Goal: Transaction & Acquisition: Subscribe to service/newsletter

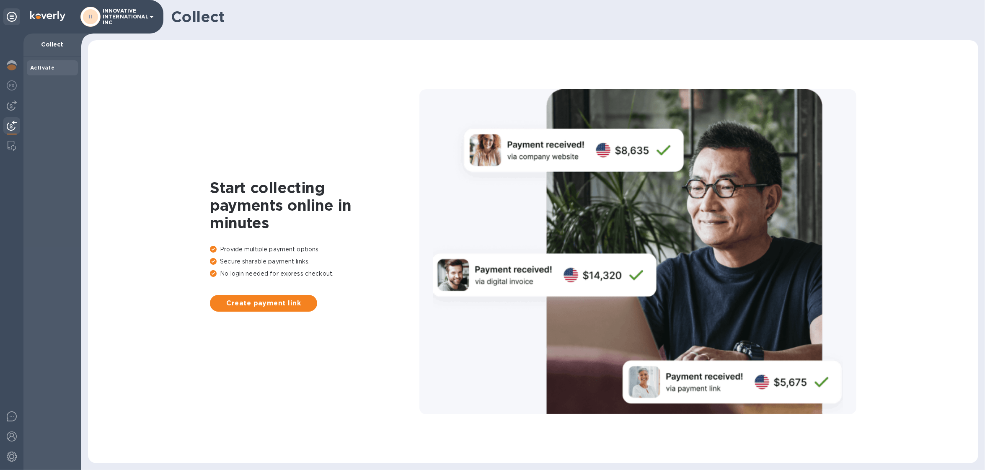
click at [119, 13] on p "INNOVATIVE INTERNATIONAL INC" at bounding box center [124, 17] width 42 height 18
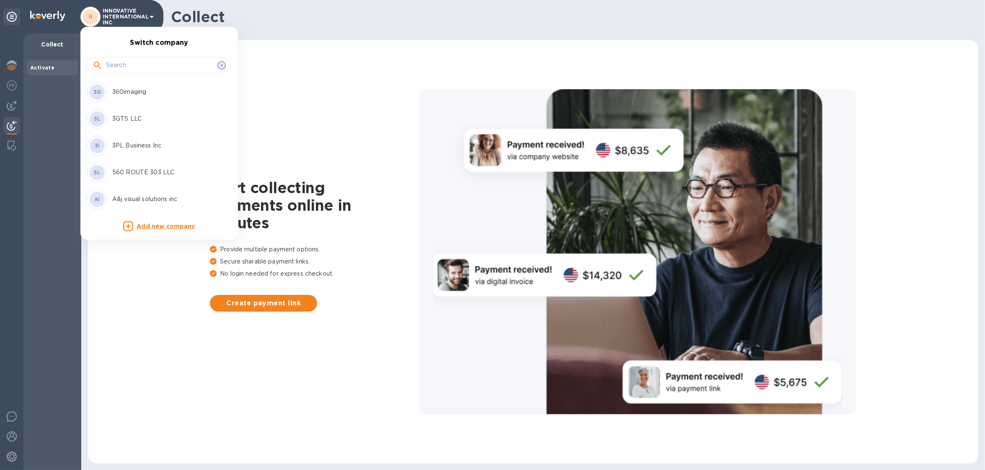
click at [136, 60] on div at bounding box center [159, 64] width 144 height 28
click at [136, 60] on input "text" at bounding box center [160, 65] width 108 height 13
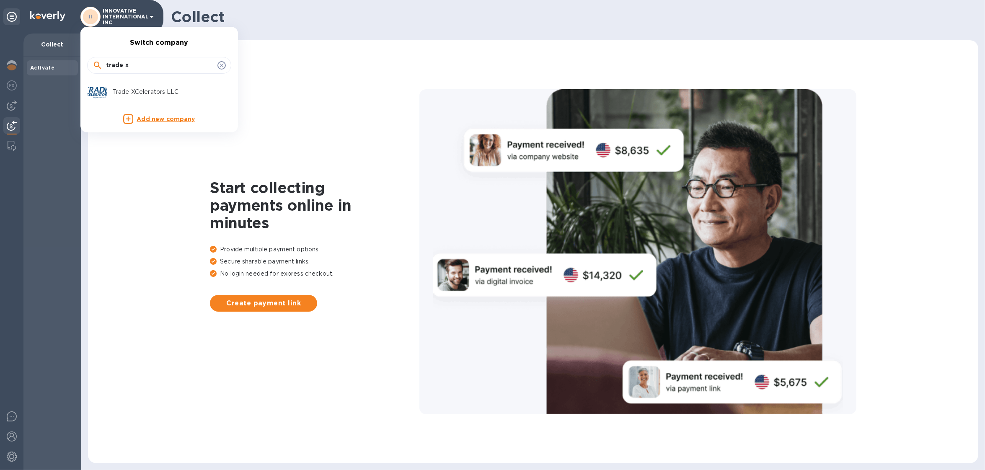
type input "trade x"
click at [133, 93] on p "Trade XCelerators LLC" at bounding box center [165, 92] width 106 height 9
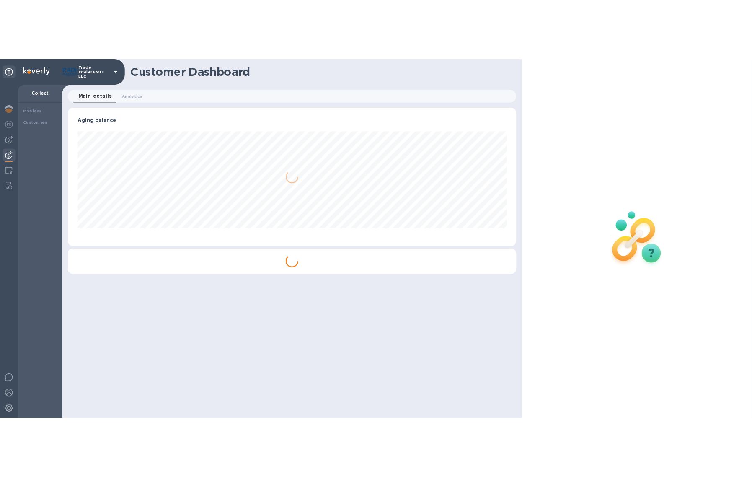
scroll to position [181, 588]
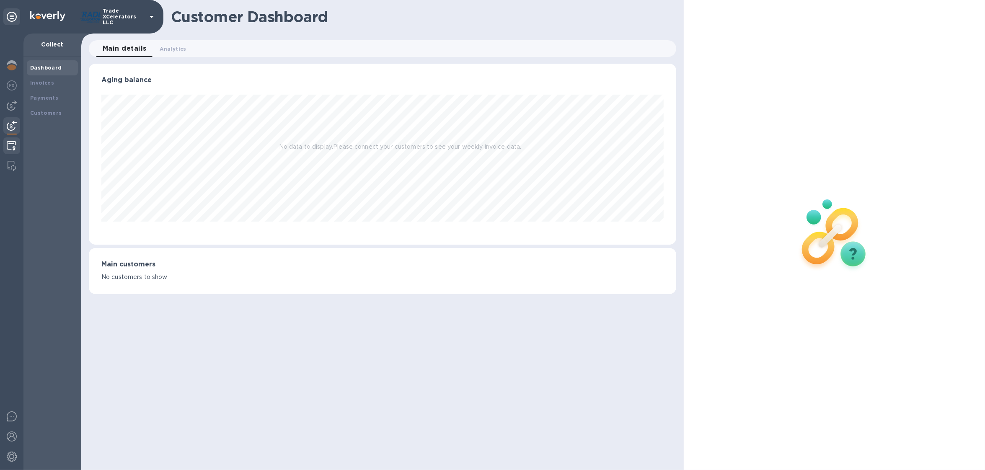
click at [9, 145] on img at bounding box center [12, 146] width 10 height 10
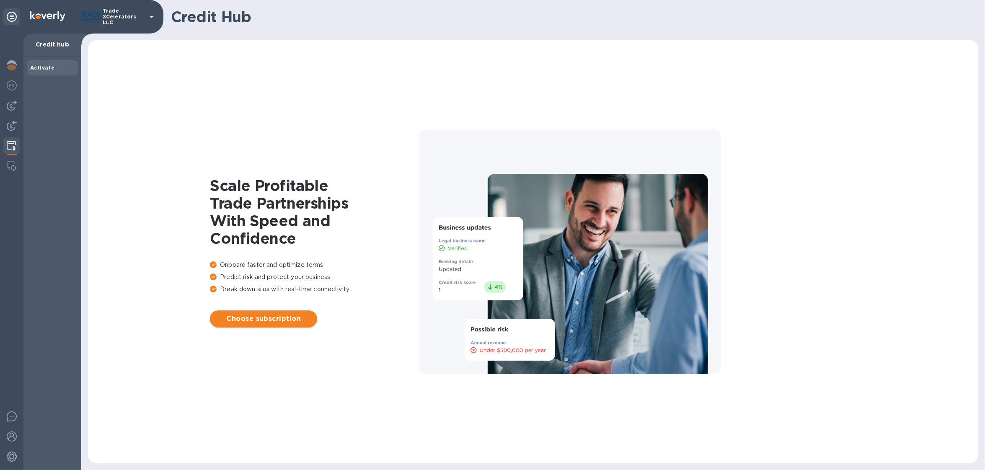
click at [269, 317] on span "Choose subscription" at bounding box center [264, 319] width 94 height 10
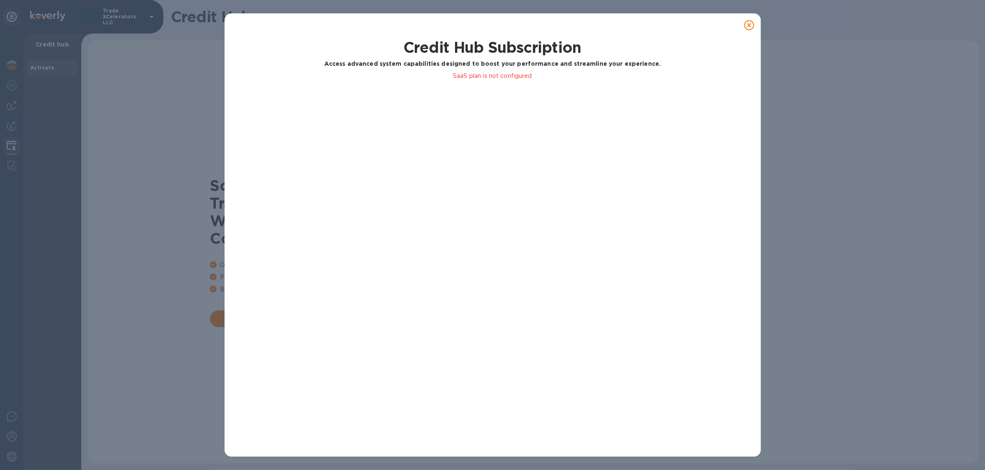
click at [759, 21] on div at bounding box center [749, 24] width 23 height 23
click at [755, 22] on div at bounding box center [749, 25] width 17 height 17
click at [749, 26] on icon at bounding box center [749, 25] width 10 height 10
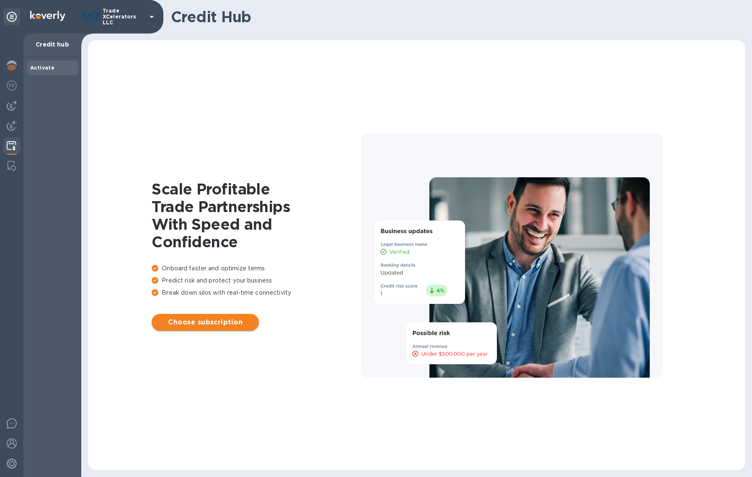
click at [192, 318] on span "Choose subscription" at bounding box center [205, 322] width 94 height 10
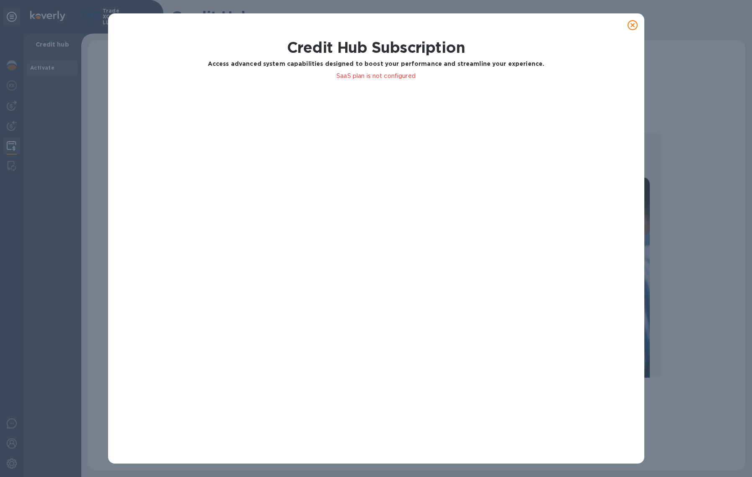
click at [381, 85] on div "SaaS plan is not configured" at bounding box center [376, 257] width 469 height 375
click at [629, 27] on icon at bounding box center [633, 25] width 10 height 10
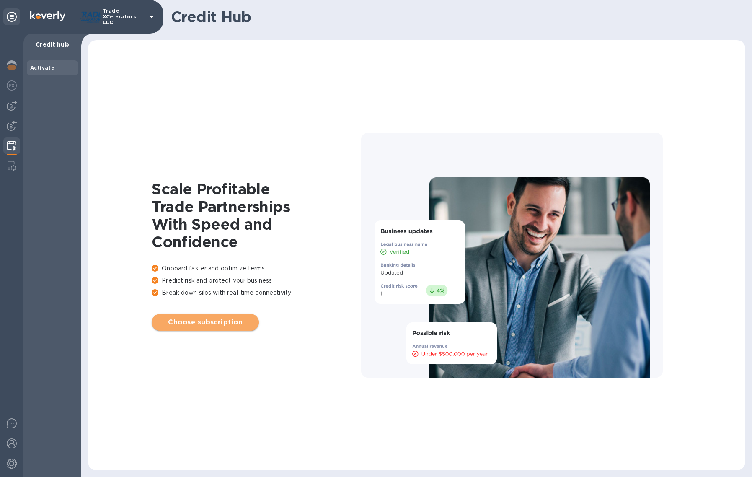
click at [207, 323] on span "Choose subscription" at bounding box center [205, 322] width 94 height 10
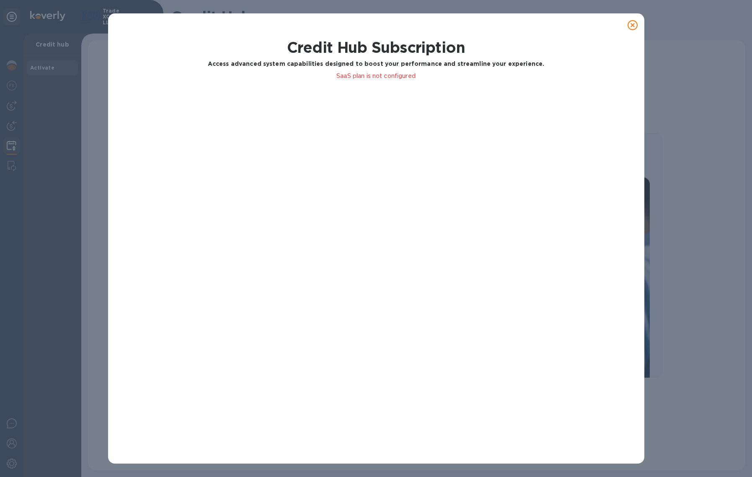
click at [637, 22] on div at bounding box center [632, 25] width 17 height 17
click at [629, 25] on icon at bounding box center [633, 25] width 10 height 10
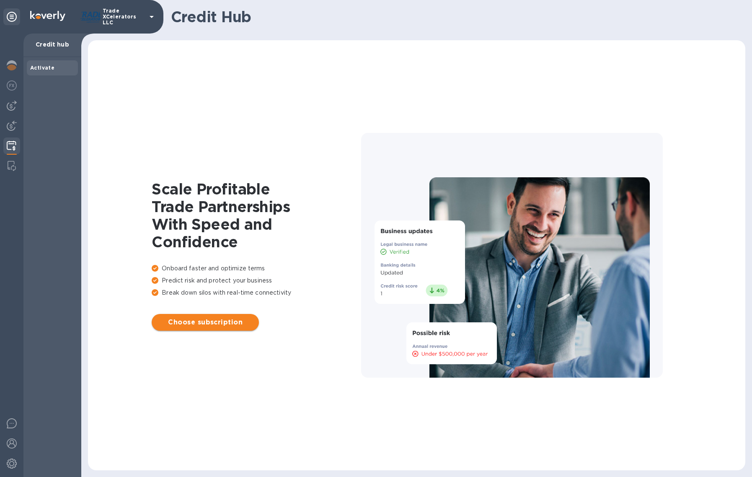
click at [196, 323] on span "Choose subscription" at bounding box center [205, 322] width 94 height 10
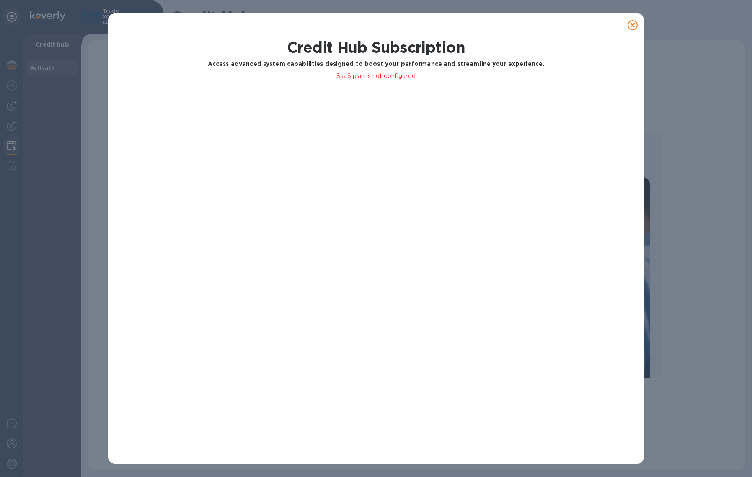
click at [636, 32] on div at bounding box center [632, 25] width 17 height 17
click at [637, 28] on icon at bounding box center [633, 25] width 10 height 10
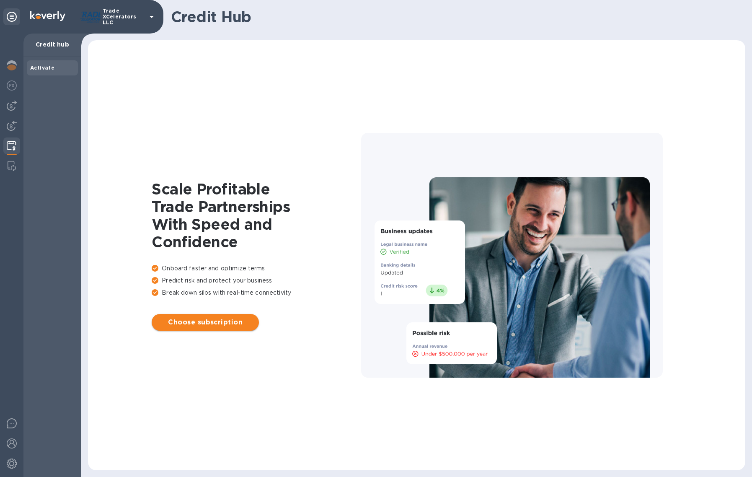
click at [217, 328] on button "Choose subscription" at bounding box center [205, 322] width 107 height 17
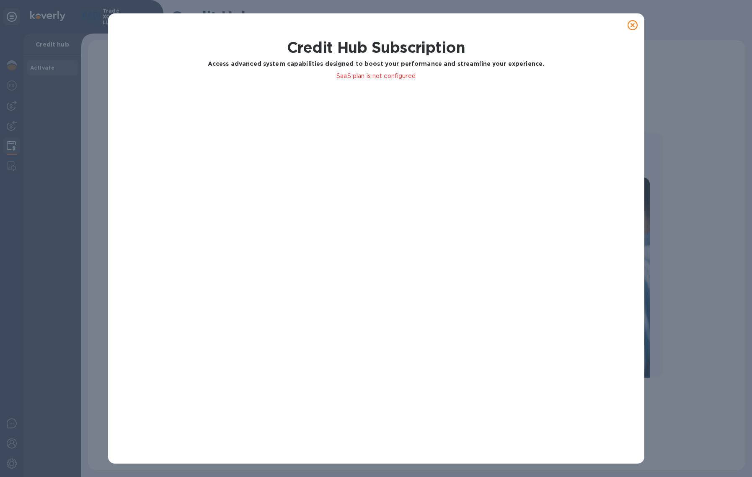
click at [634, 26] on icon at bounding box center [633, 25] width 10 height 10
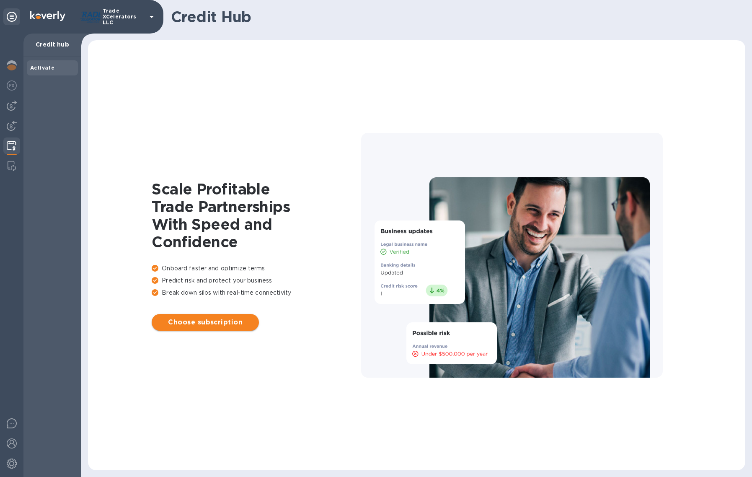
click at [194, 320] on span "Choose subscription" at bounding box center [205, 322] width 94 height 10
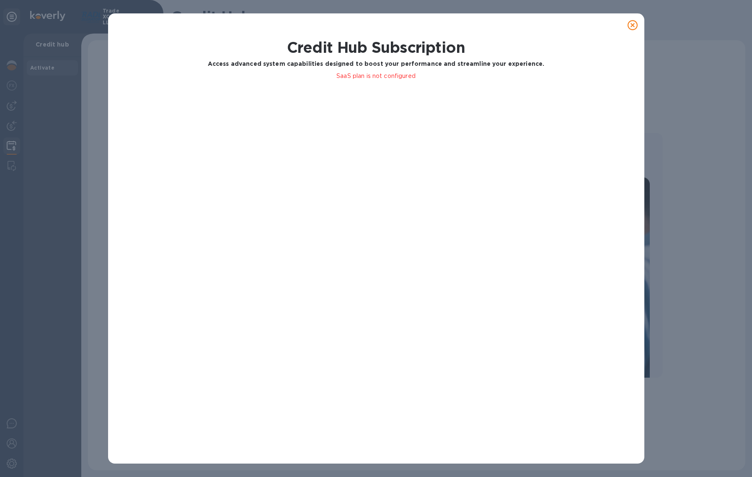
click at [630, 26] on icon at bounding box center [633, 25] width 10 height 10
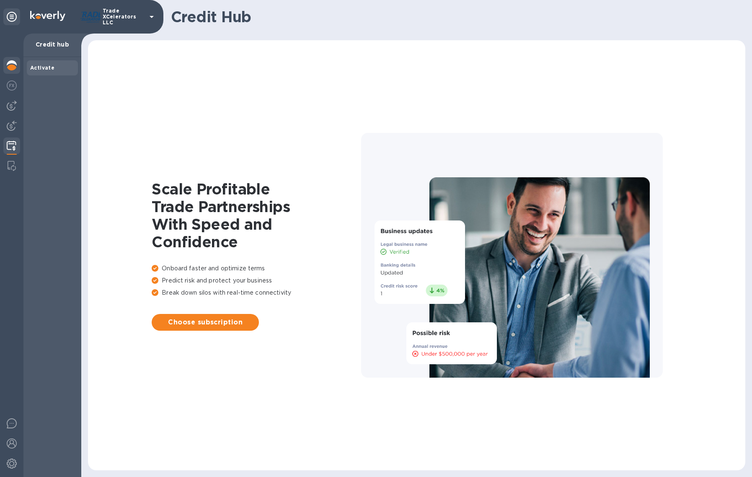
click at [15, 67] on img at bounding box center [12, 65] width 10 height 10
